Goal: Information Seeking & Learning: Learn about a topic

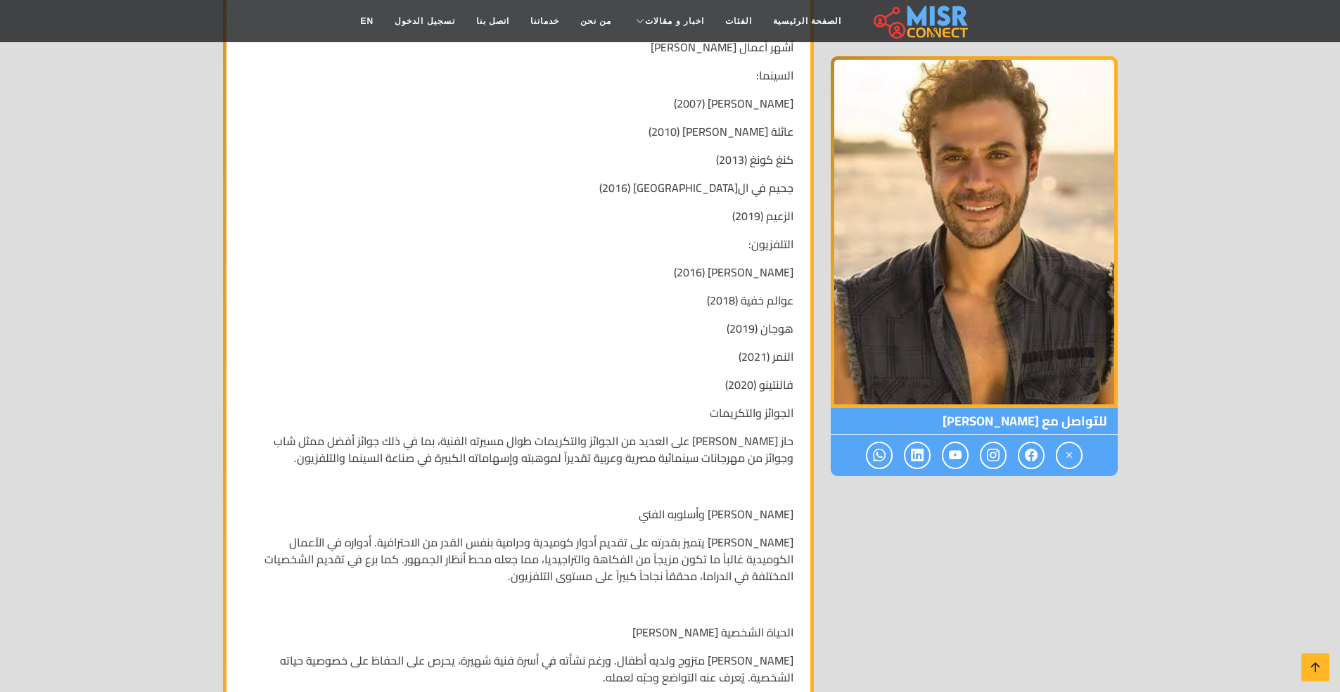
scroll to position [847, 0]
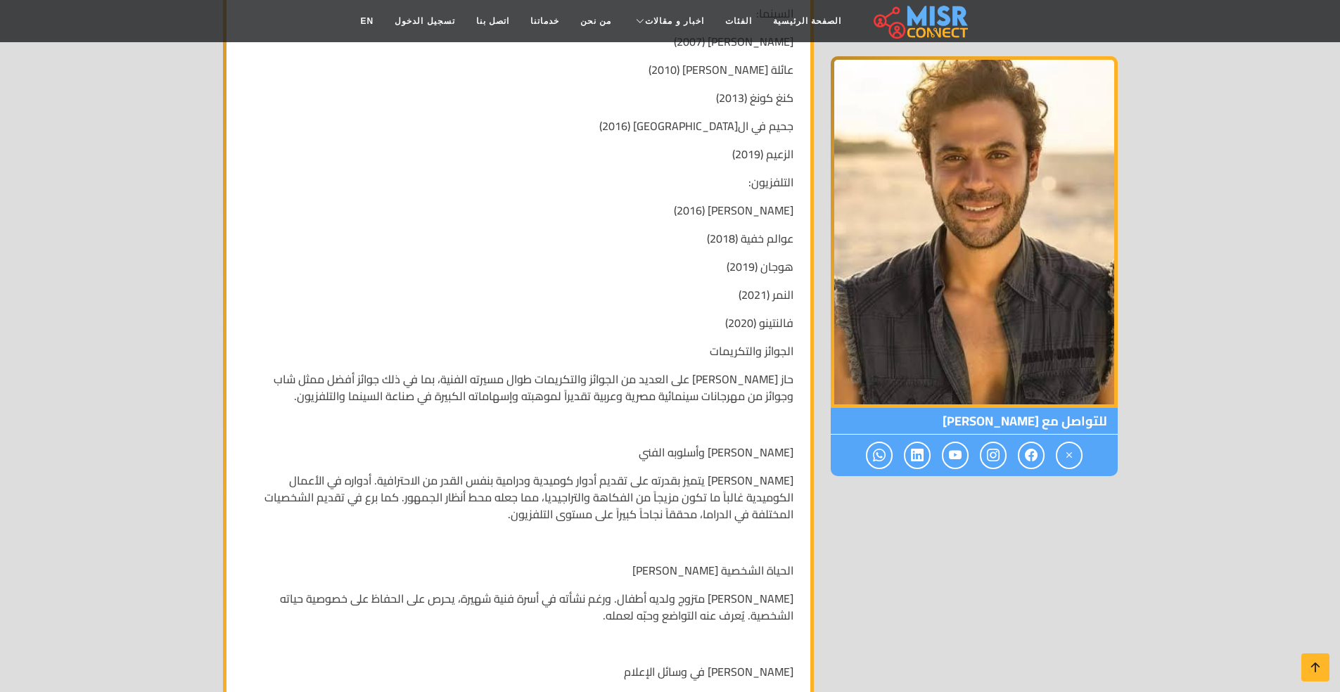
click at [706, 444] on p "[PERSON_NAME] وأسلوبه الفني" at bounding box center [518, 452] width 550 height 17
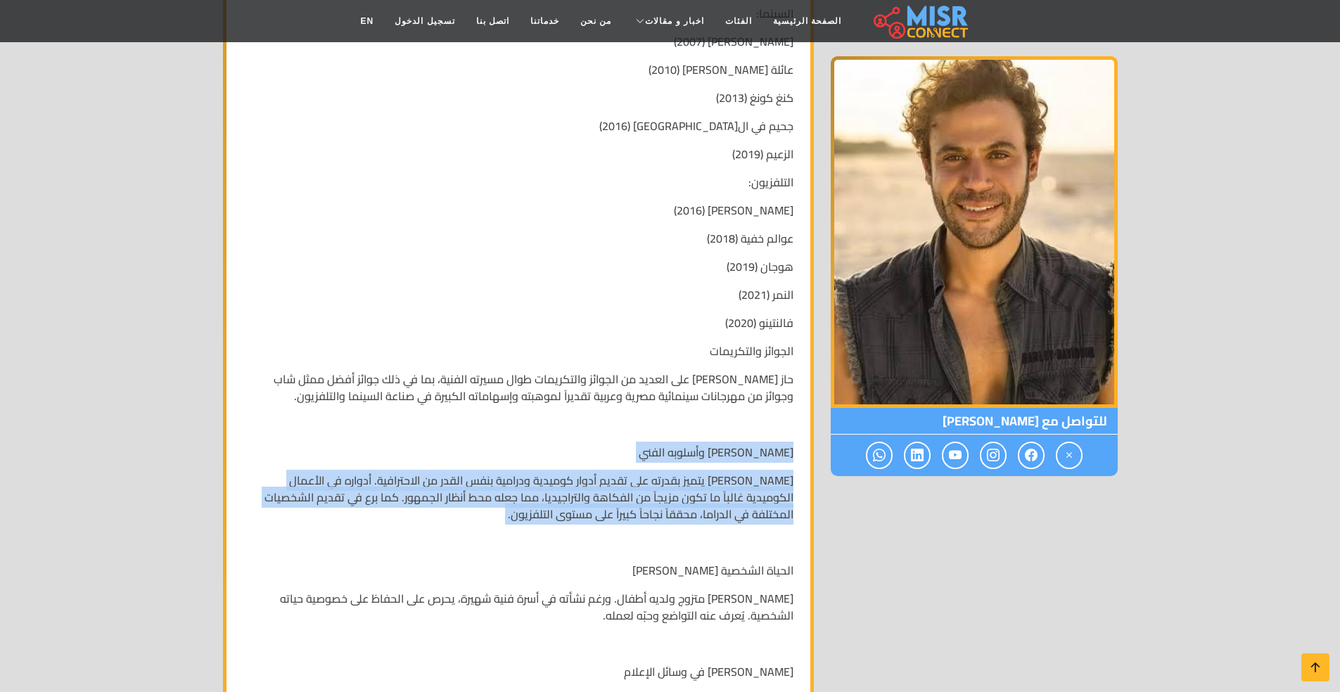
drag, startPoint x: 706, startPoint y: 434, endPoint x: 695, endPoint y: 489, distance: 55.9
click at [695, 489] on div "سيرة ذاتية عن الفنان ال[DEMOGRAPHIC_DATA] [PERSON_NAME] الاسم الكامل: [PERSON_N…" at bounding box center [518, 148] width 567 height 1379
copy div "[PERSON_NAME] وأسلوبه الفني [PERSON_NAME] يتميز بقدرته على تقديم أدوار كوميدية …"
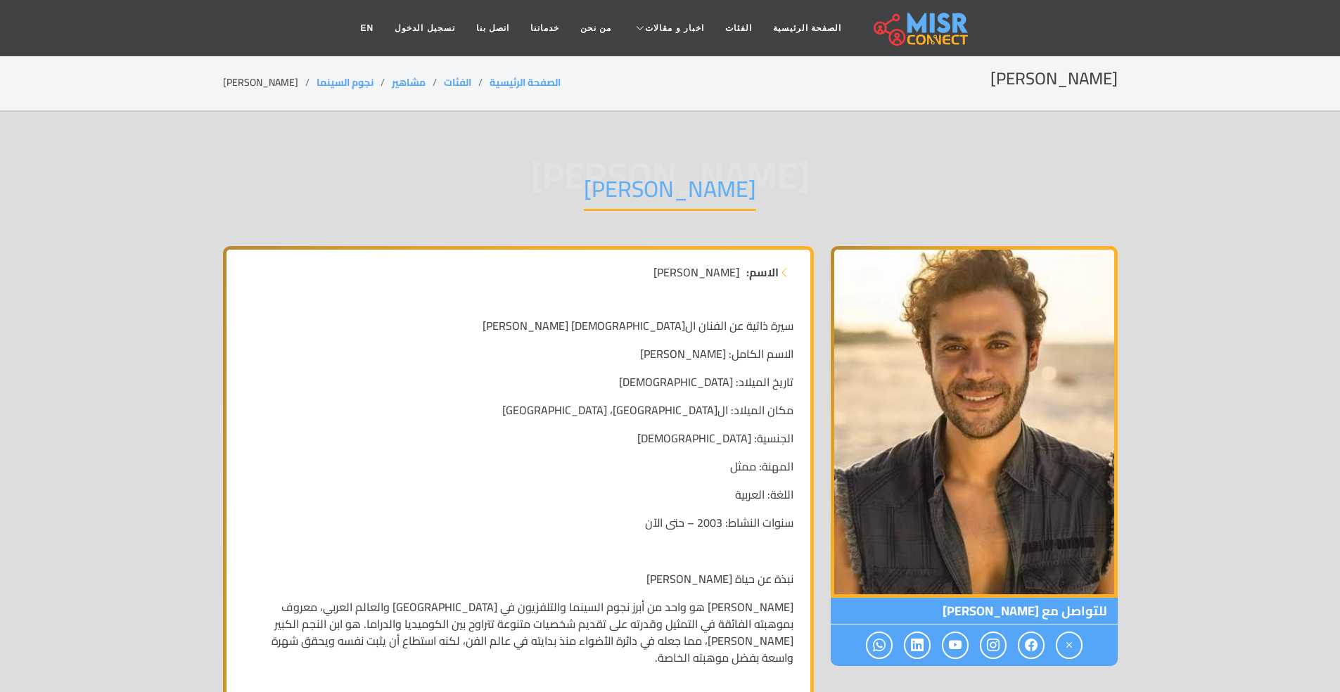
scroll to position [99, 0]
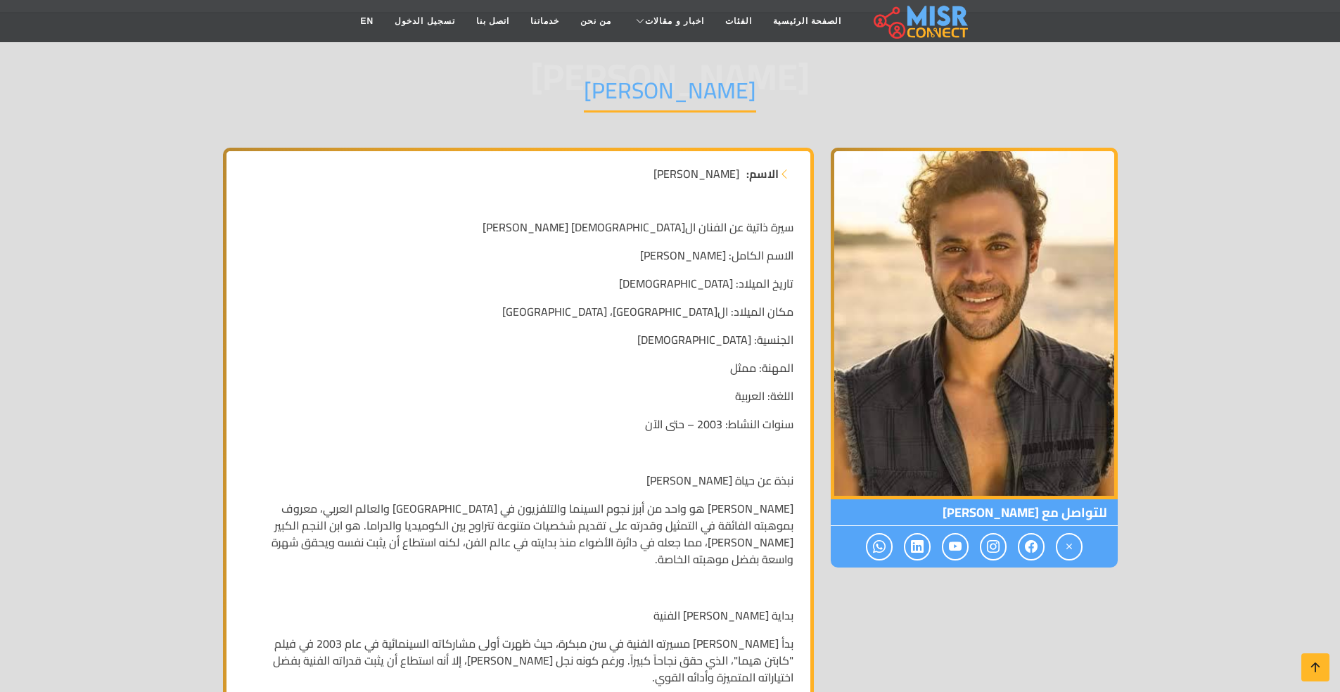
click at [557, 503] on p "[PERSON_NAME] هو واحد من أبرز نجوم السينما والتلفزيون في [GEOGRAPHIC_DATA] والع…" at bounding box center [518, 534] width 550 height 68
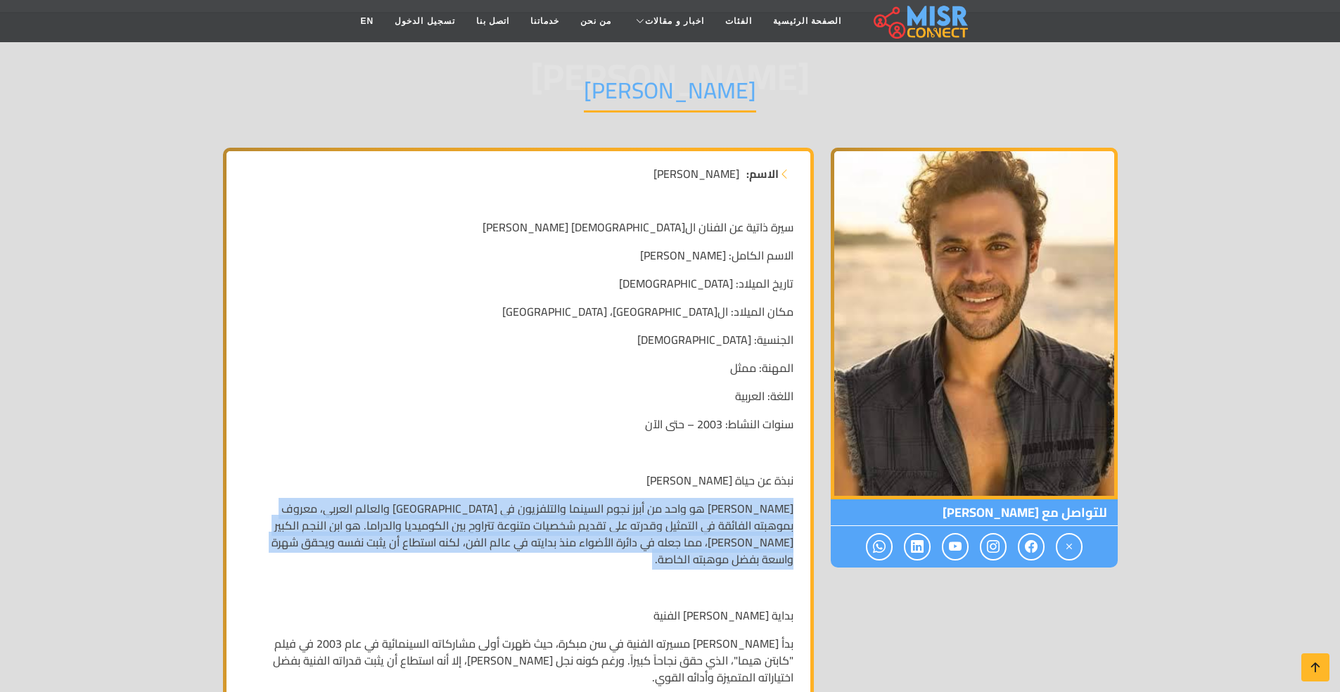
click at [557, 503] on p "[PERSON_NAME] هو واحد من أبرز نجوم السينما والتلفزيون في [GEOGRAPHIC_DATA] والع…" at bounding box center [518, 534] width 550 height 68
copy div "[PERSON_NAME] هو واحد من أبرز نجوم السينما والتلفزيون في [GEOGRAPHIC_DATA] والع…"
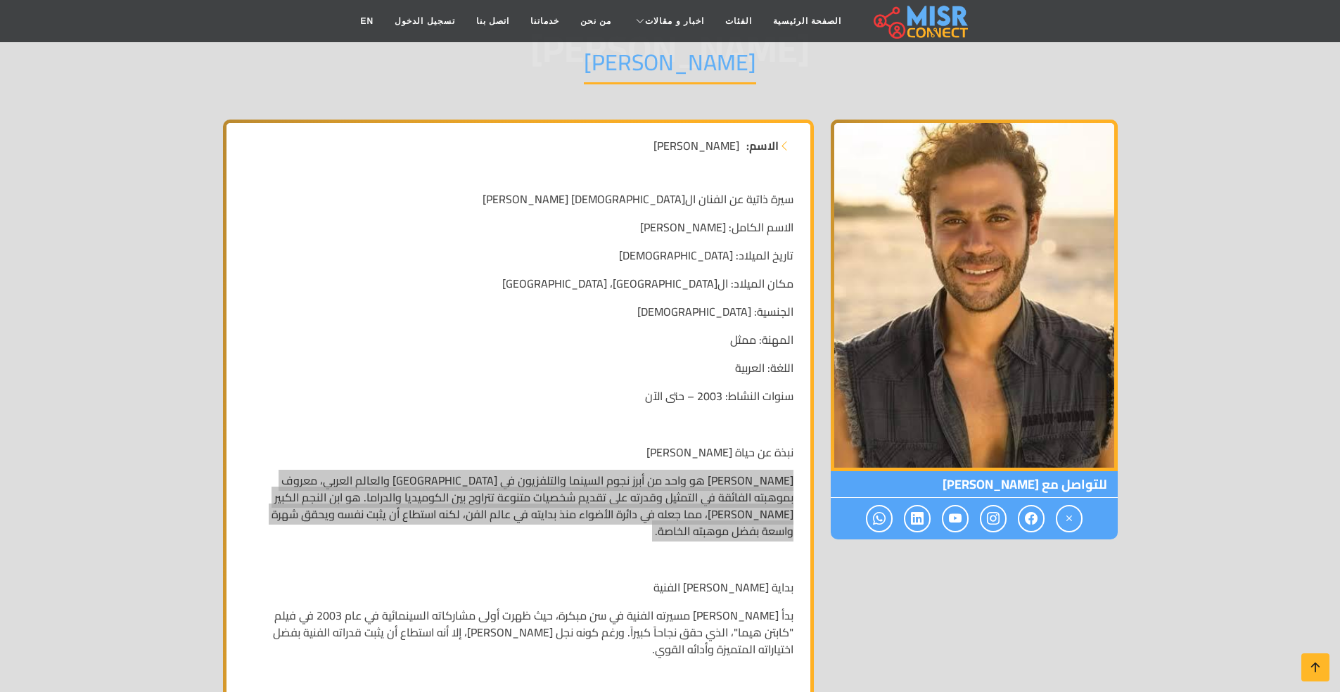
scroll to position [0, 0]
